Goal: Check status

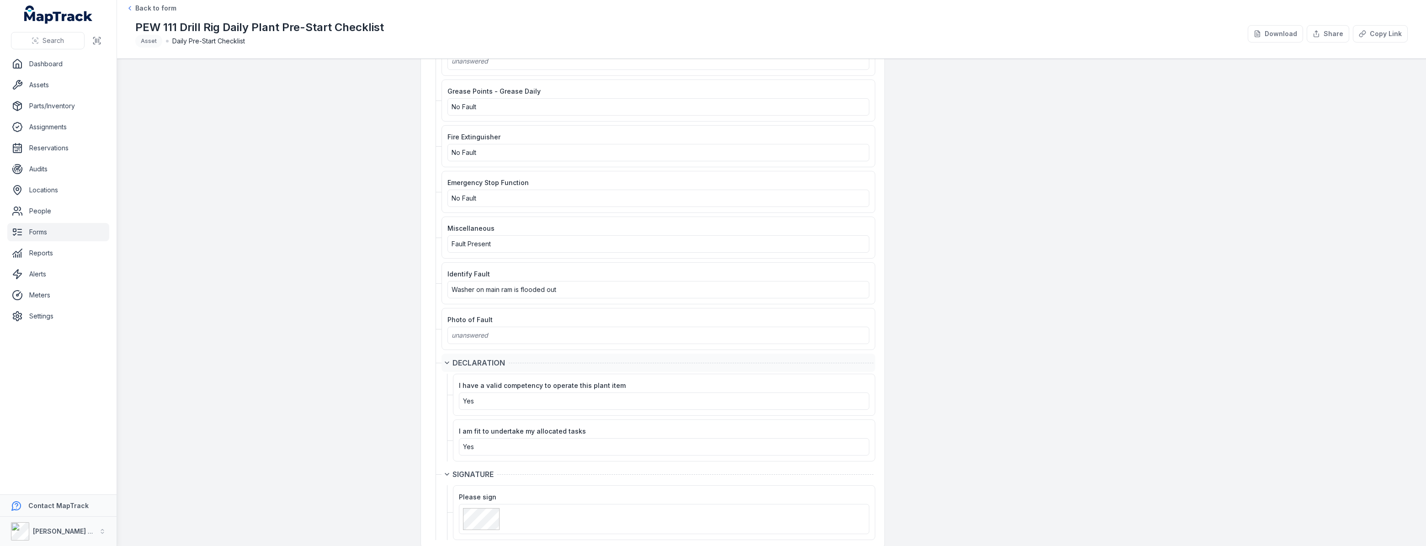
scroll to position [1352, 0]
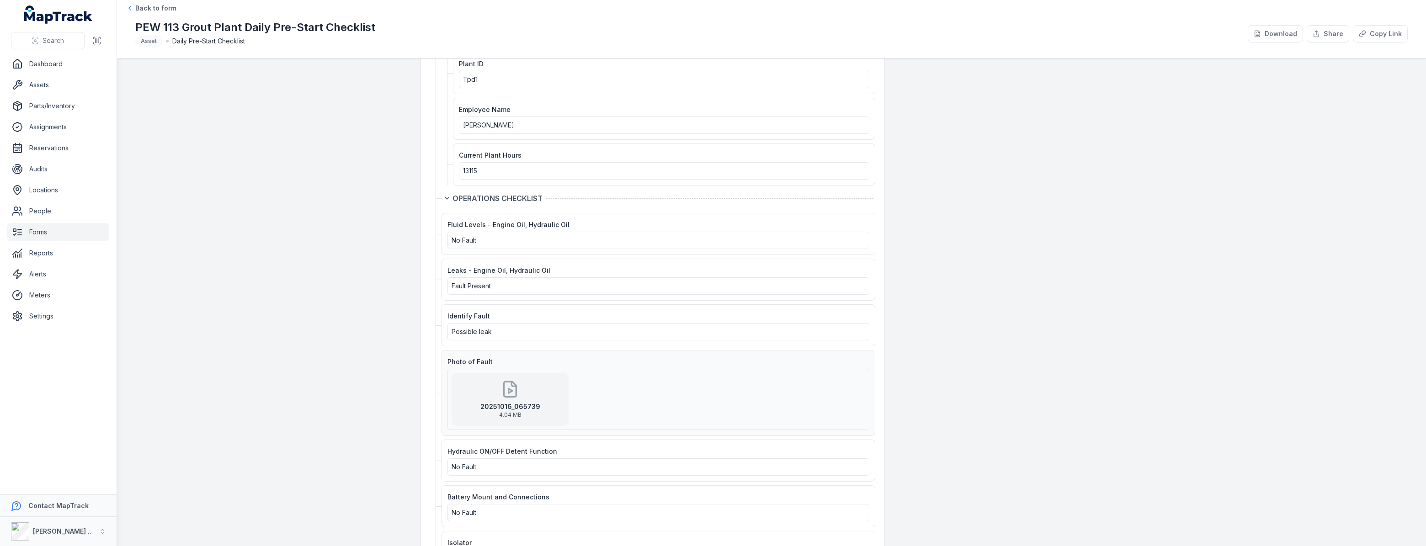
scroll to position [207, 0]
click at [502, 398] on div "20251016_065739 4.04 MB" at bounding box center [509, 398] width 117 height 53
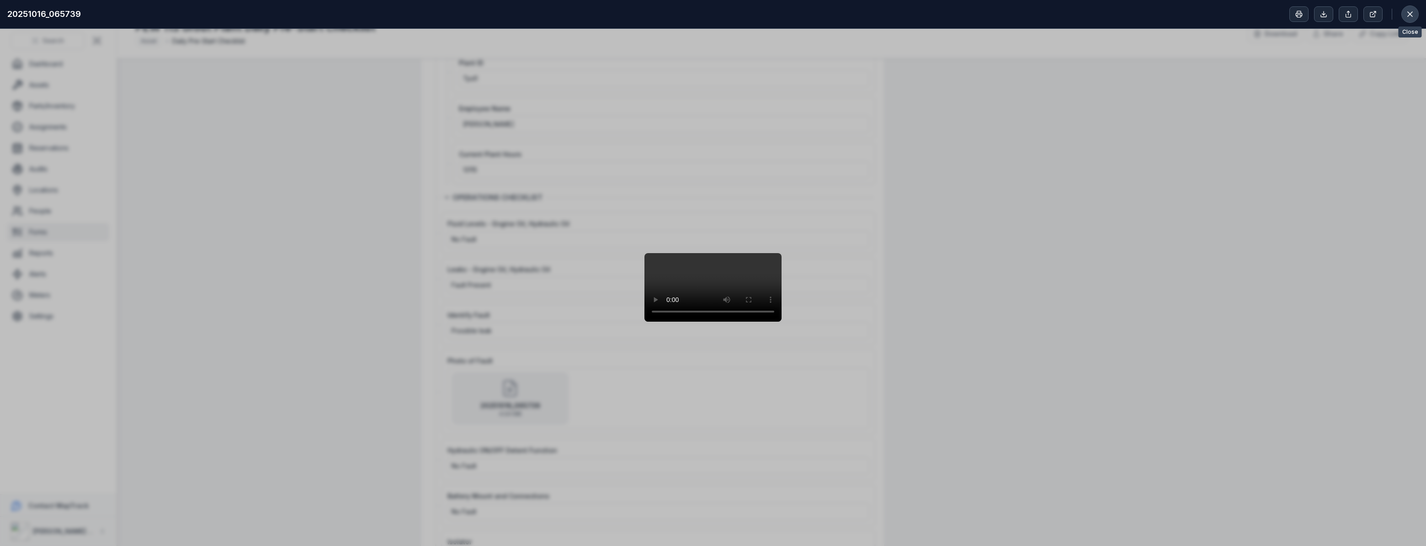
click at [1411, 22] on button at bounding box center [1409, 13] width 17 height 17
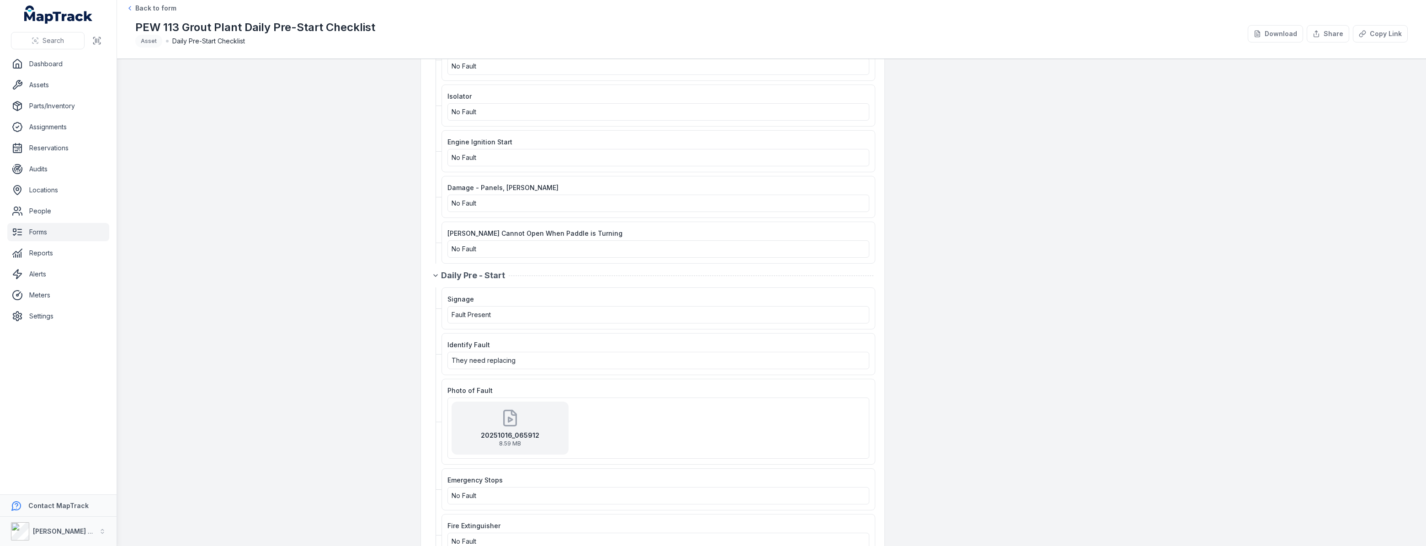
scroll to position [706, 0]
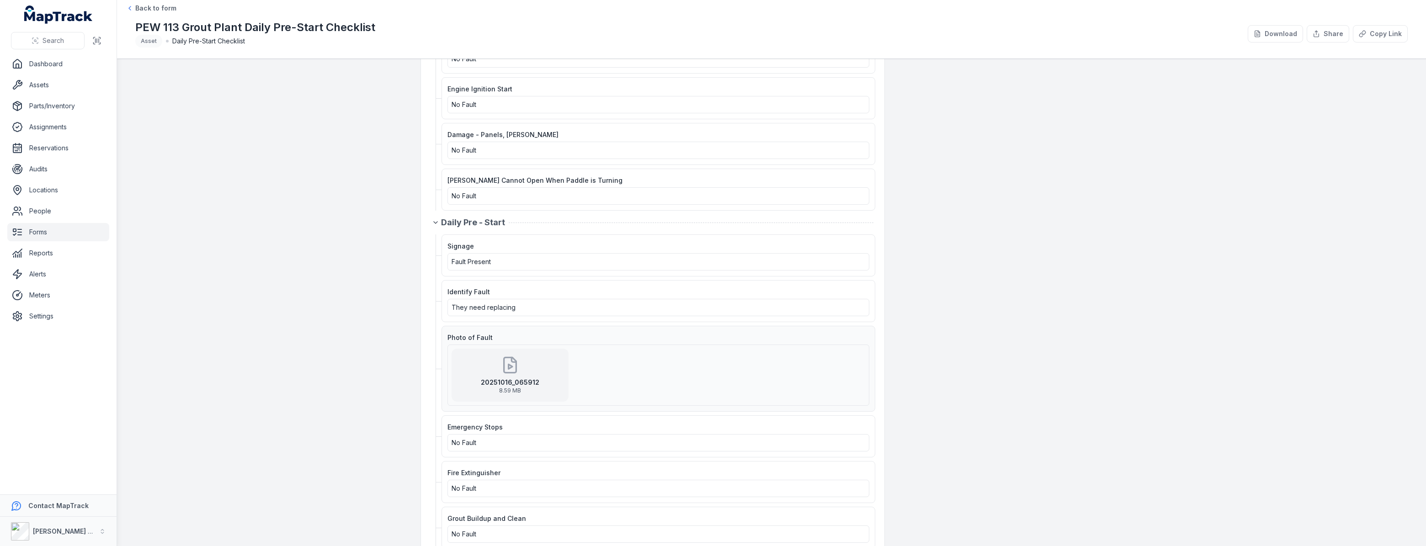
click at [488, 372] on div "20251016_065912 8.59 MB" at bounding box center [509, 375] width 117 height 53
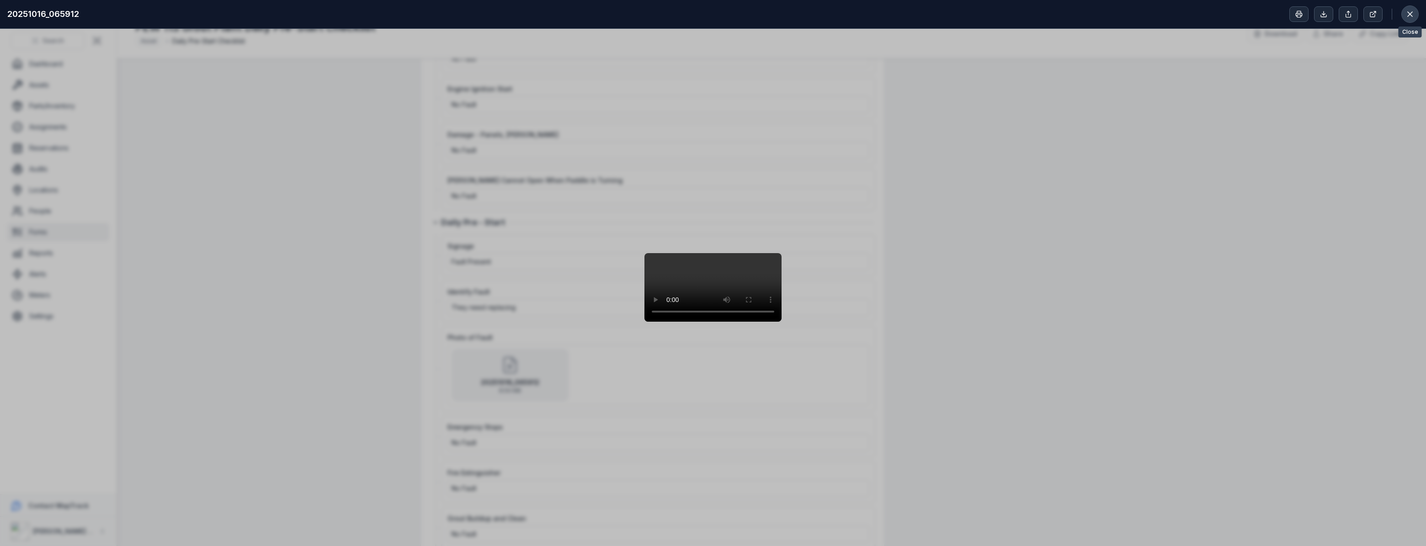
click at [1403, 13] on button at bounding box center [1409, 13] width 17 height 17
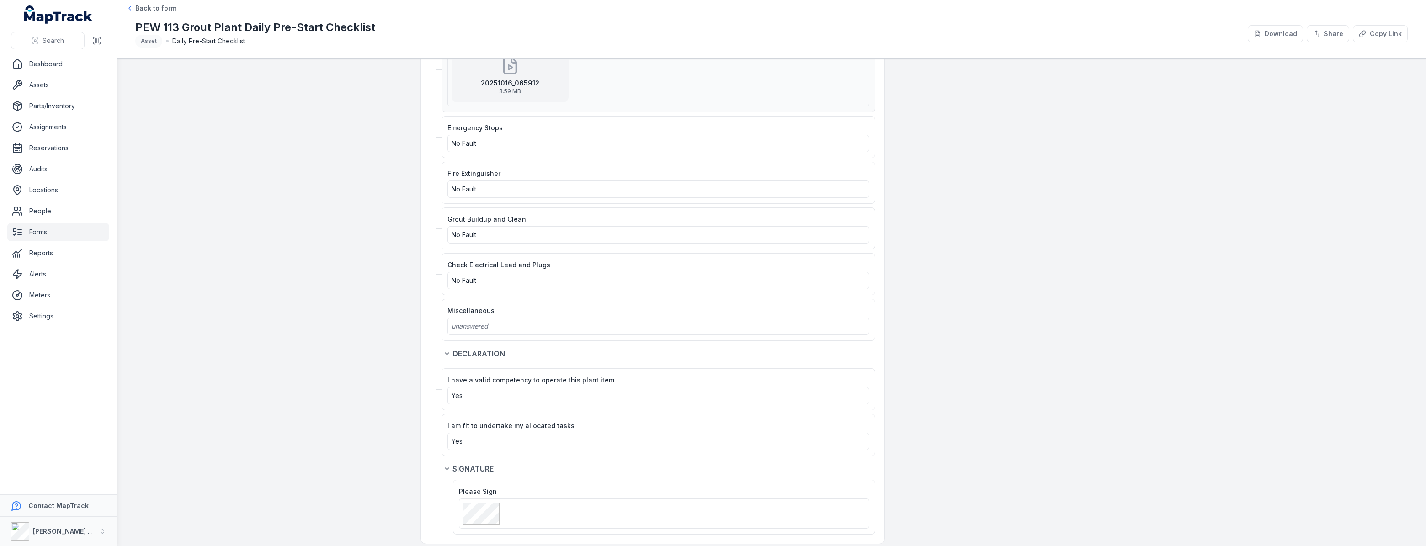
scroll to position [1009, 0]
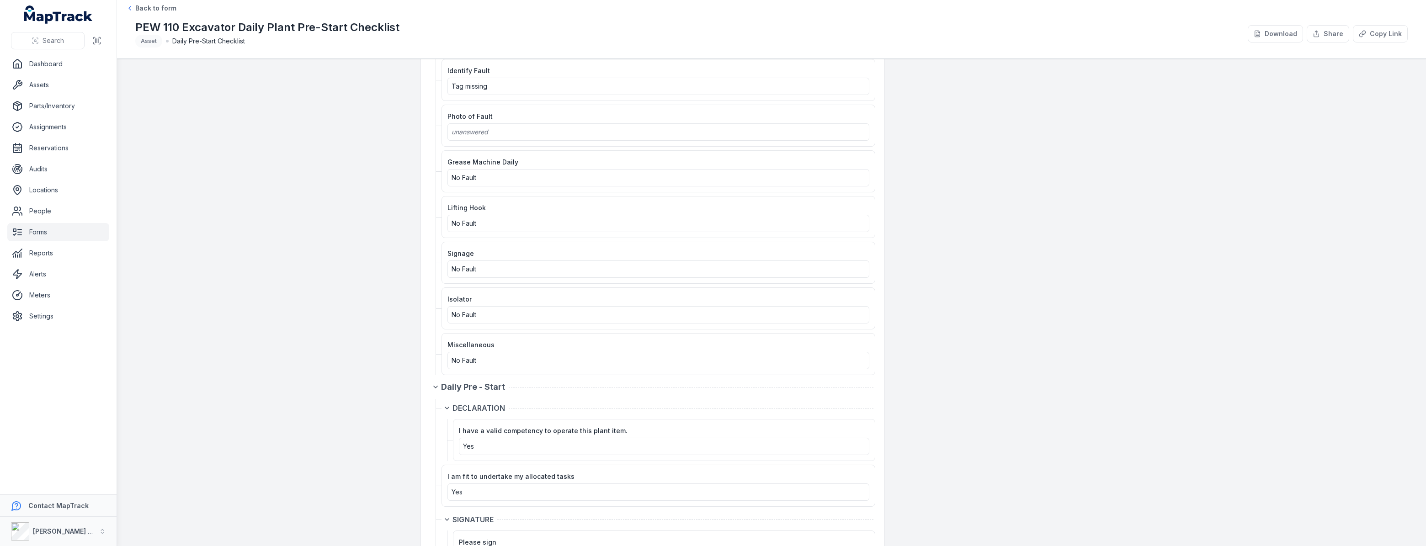
scroll to position [1364, 0]
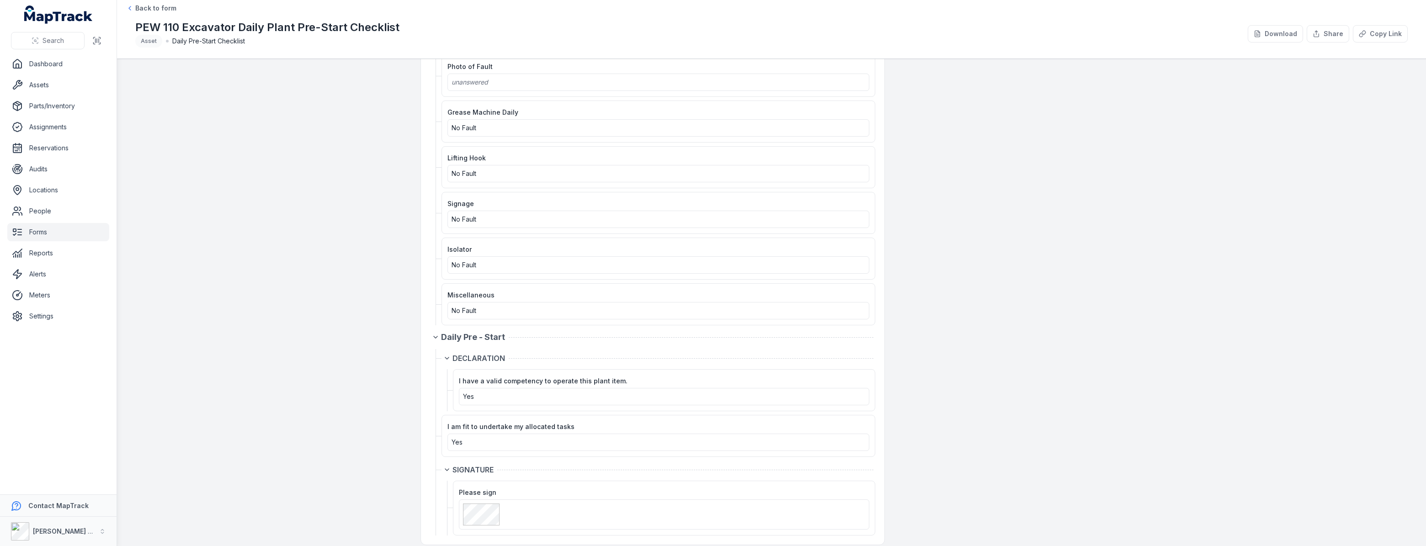
scroll to position [1364, 0]
